Goal: Task Accomplishment & Management: Use online tool/utility

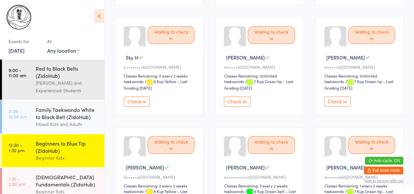
scroll to position [350, 0]
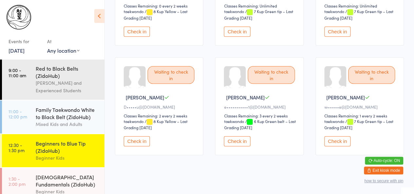
click at [137, 136] on button "Check in" at bounding box center [137, 141] width 26 height 10
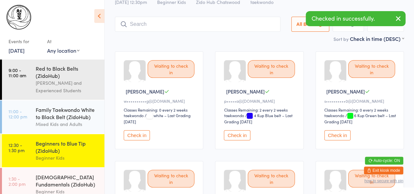
scroll to position [0, 0]
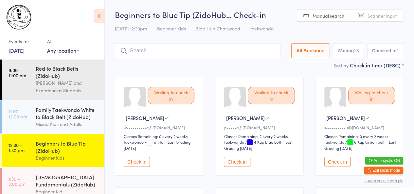
click at [162, 49] on input "search" at bounding box center [197, 50] width 165 height 15
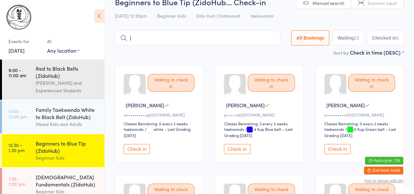
scroll to position [16, 0]
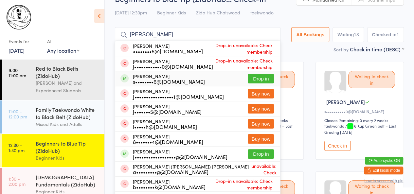
type input "[PERSON_NAME]"
click at [257, 77] on button "Drop in" at bounding box center [261, 78] width 26 height 9
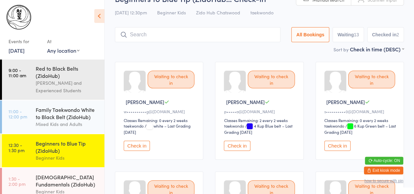
click at [136, 148] on button "Check in" at bounding box center [137, 146] width 26 height 10
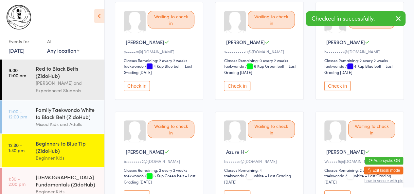
scroll to position [78, 0]
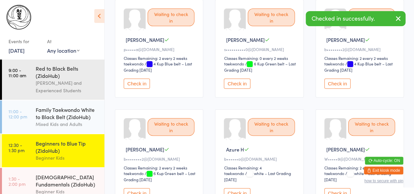
click at [135, 87] on button "Check in" at bounding box center [137, 83] width 26 height 10
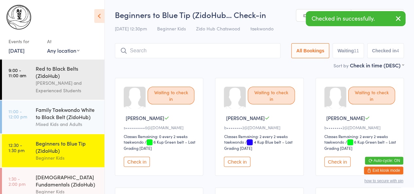
scroll to position [0, 0]
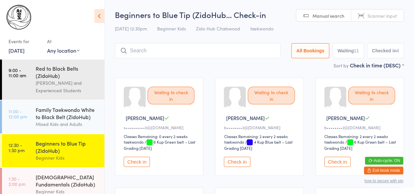
click at [138, 160] on button "Check in" at bounding box center [137, 162] width 26 height 10
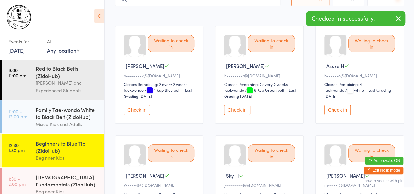
scroll to position [52, 0]
click at [330, 112] on button "Check in" at bounding box center [337, 109] width 26 height 10
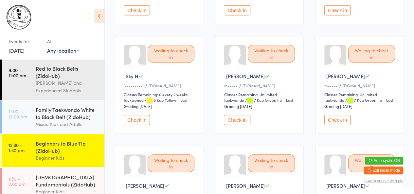
scroll to position [152, 0]
click at [233, 119] on button "Check in" at bounding box center [237, 119] width 26 height 10
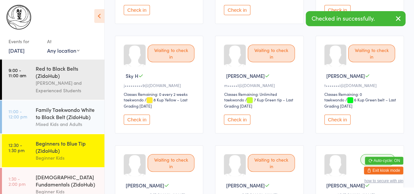
click at [233, 119] on button "Check in" at bounding box center [237, 119] width 26 height 10
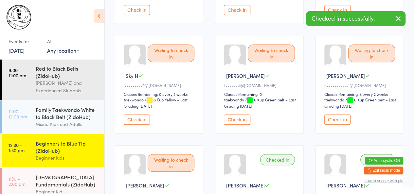
click at [233, 119] on button "Check in" at bounding box center [237, 119] width 26 height 10
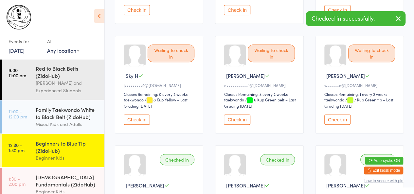
click at [236, 118] on button "Check in" at bounding box center [237, 119] width 26 height 10
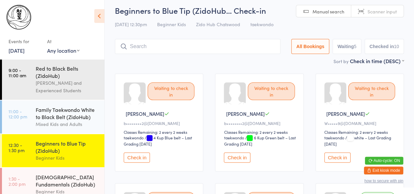
scroll to position [0, 0]
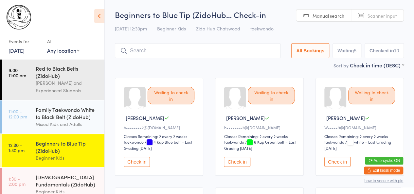
click at [160, 47] on input "search" at bounding box center [197, 50] width 165 height 15
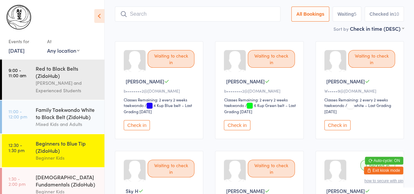
scroll to position [43, 0]
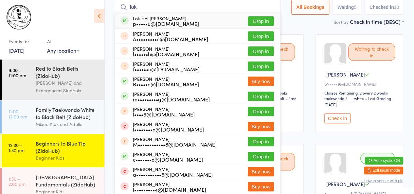
type input "lok"
click at [183, 23] on div "Lok Hei [PERSON_NAME] p•••••u@[DOMAIN_NAME] Drop in" at bounding box center [197, 20] width 165 height 15
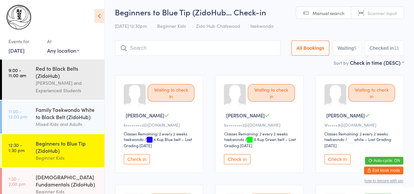
scroll to position [2, 0]
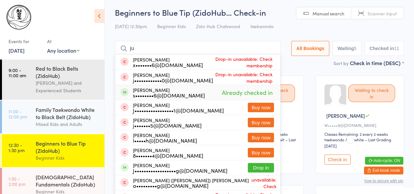
type input "j"
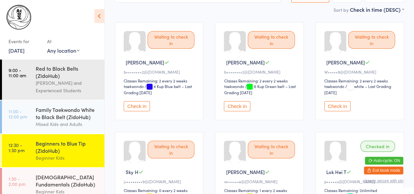
scroll to position [56, 0]
click at [338, 104] on button "Check in" at bounding box center [337, 105] width 26 height 10
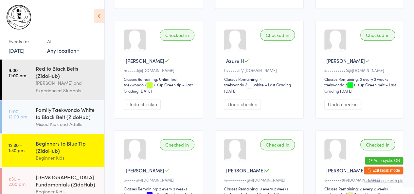
scroll to position [394, 0]
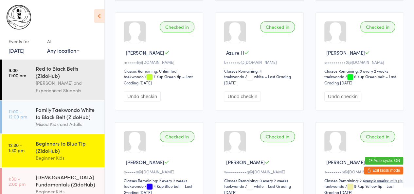
click at [341, 91] on button "Undo checkin" at bounding box center [342, 96] width 37 height 10
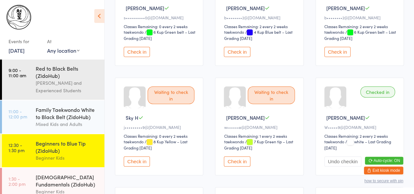
scroll to position [0, 0]
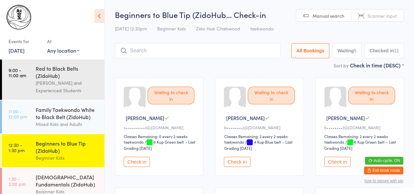
click at [165, 45] on input "search" at bounding box center [197, 50] width 165 height 15
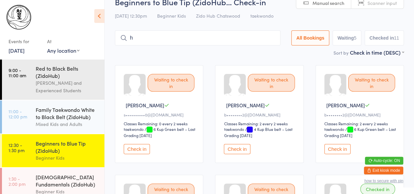
scroll to position [28, 0]
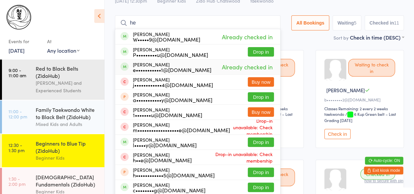
type input "h"
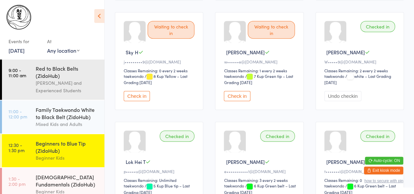
scroll to position [175, 0]
click at [239, 93] on button "Check in" at bounding box center [237, 96] width 26 height 10
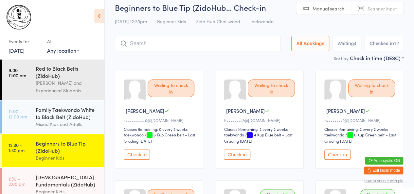
scroll to position [0, 0]
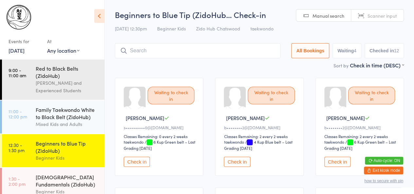
click at [204, 56] on input "search" at bounding box center [197, 50] width 165 height 15
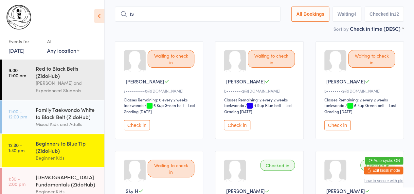
scroll to position [41, 0]
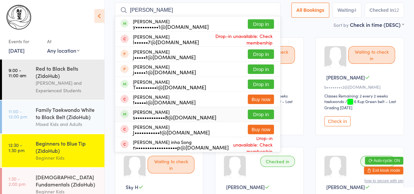
type input "[PERSON_NAME]"
click at [191, 118] on div "s•••••••••••••8@[DOMAIN_NAME]" at bounding box center [174, 116] width 83 height 5
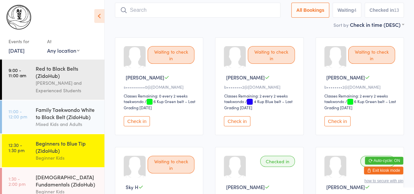
scroll to position [20, 0]
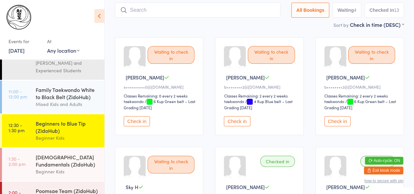
click at [22, 157] on link "1:30 - 2:00 pm [DEMOGRAPHIC_DATA] Fundamentals (ZidoHub) Beginner Kids" at bounding box center [53, 164] width 102 height 33
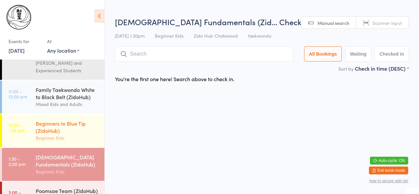
click at [57, 145] on div "Beginners to Blue Tip (ZidoHub) Beginner Kids" at bounding box center [70, 130] width 69 height 33
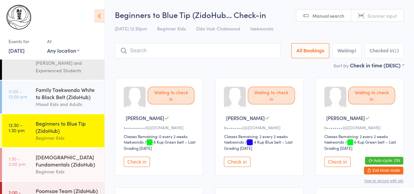
click at [238, 159] on button "Check in" at bounding box center [237, 162] width 26 height 10
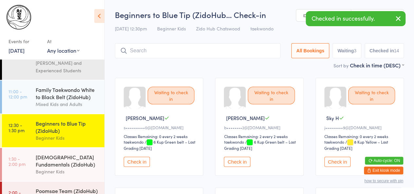
click at [238, 159] on button "Check in" at bounding box center [237, 162] width 26 height 10
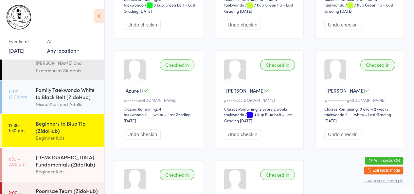
scroll to position [466, 0]
click at [33, 160] on link "1:30 - 2:00 pm [DEMOGRAPHIC_DATA] Fundamentals (ZidoHub) Beginner Kids" at bounding box center [53, 164] width 102 height 33
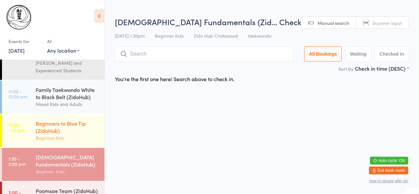
click at [49, 127] on div "Beginners to Blue Tip (ZidoHub)" at bounding box center [67, 127] width 63 height 14
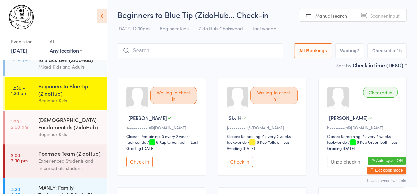
scroll to position [59, 0]
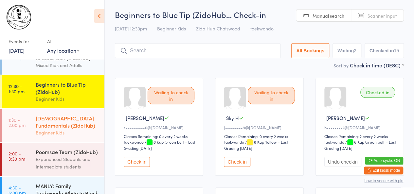
click at [58, 129] on div "[DEMOGRAPHIC_DATA] Fundamentals (ZidoHub)" at bounding box center [67, 121] width 63 height 14
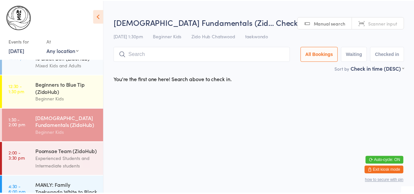
scroll to position [88, 0]
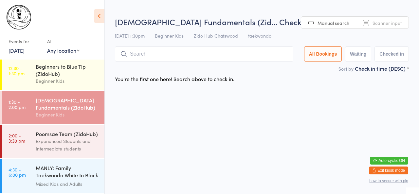
click at [58, 130] on div "Poomsae Team (ZidoHub)" at bounding box center [67, 133] width 63 height 7
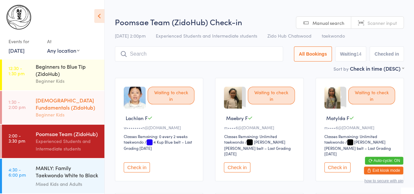
click at [35, 92] on link "1:30 - 2:00 pm [DEMOGRAPHIC_DATA] Fundamentals (ZidoHub) Beginner Kids" at bounding box center [53, 107] width 102 height 33
